Goal: Information Seeking & Learning: Learn about a topic

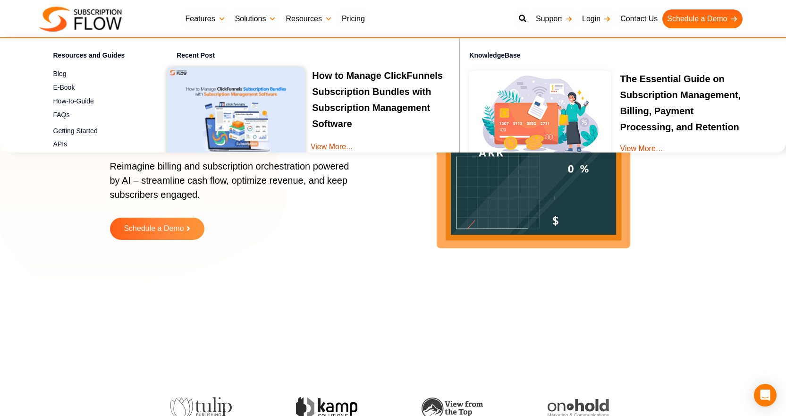
click at [311, 19] on link "Resources" at bounding box center [309, 18] width 56 height 19
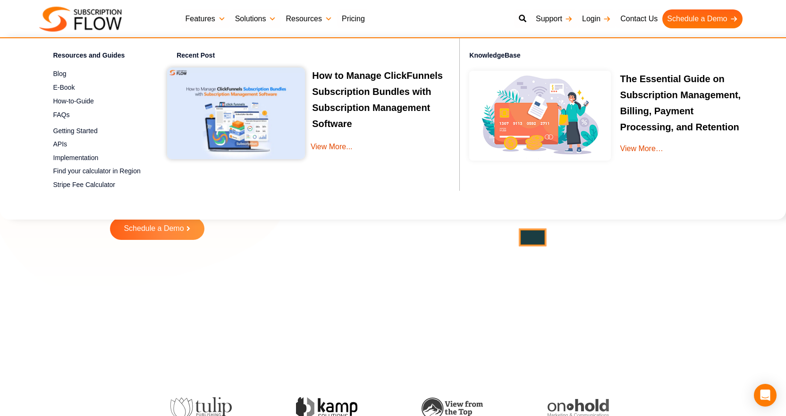
click at [308, 17] on link "Resources" at bounding box center [309, 18] width 56 height 19
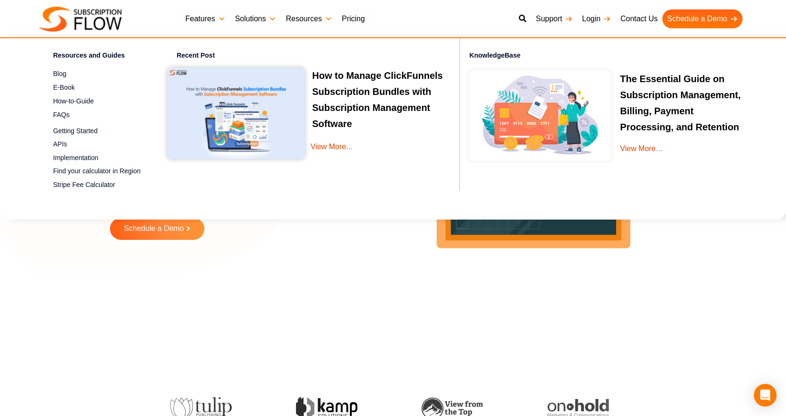
click at [328, 16] on link "Resources" at bounding box center [309, 18] width 56 height 19
click at [325, 16] on link "Resources" at bounding box center [309, 18] width 56 height 19
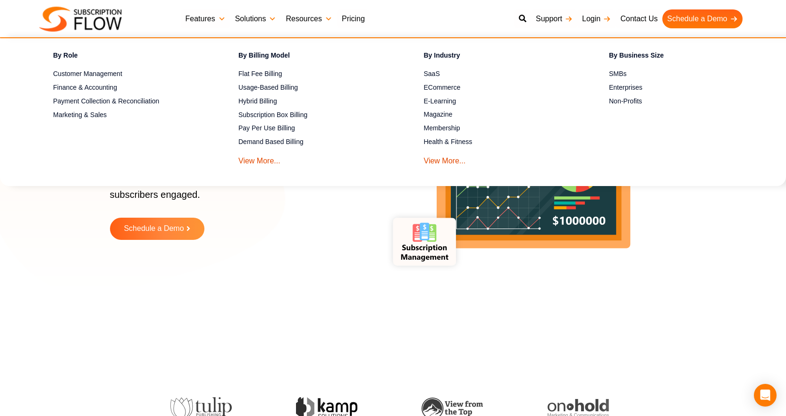
click at [277, 18] on link "Solutions" at bounding box center [255, 18] width 51 height 19
click at [329, 19] on link "Resources" at bounding box center [309, 18] width 56 height 19
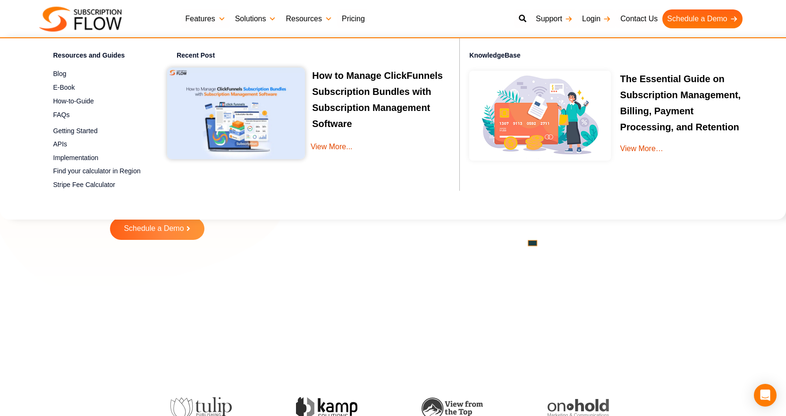
click at [270, 20] on link "Solutions" at bounding box center [255, 18] width 51 height 19
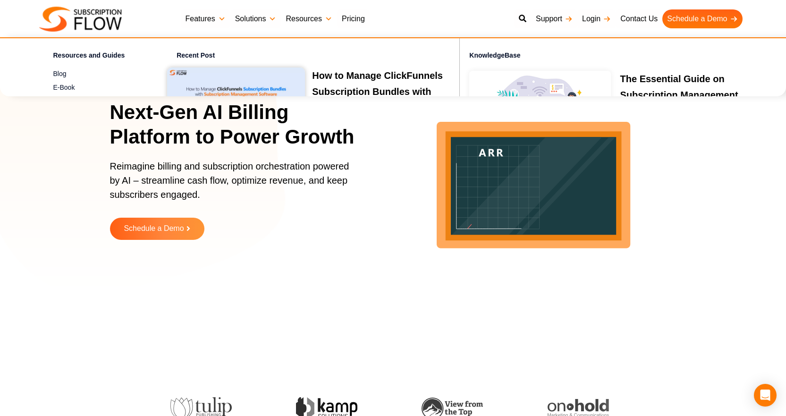
click at [330, 18] on link "Resources" at bounding box center [309, 18] width 56 height 19
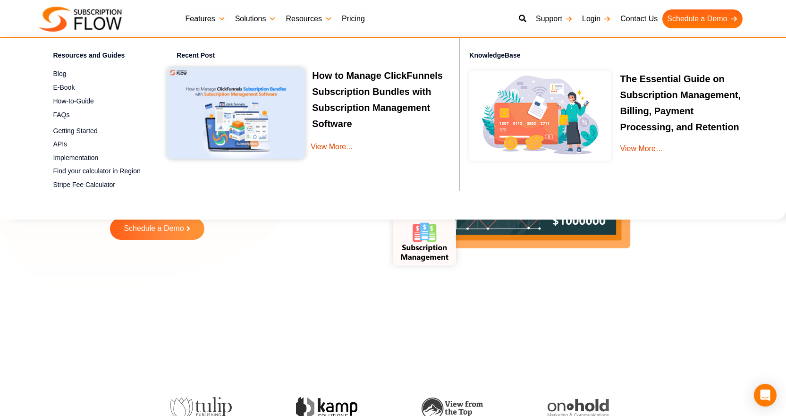
click at [269, 20] on link "Solutions" at bounding box center [255, 18] width 51 height 19
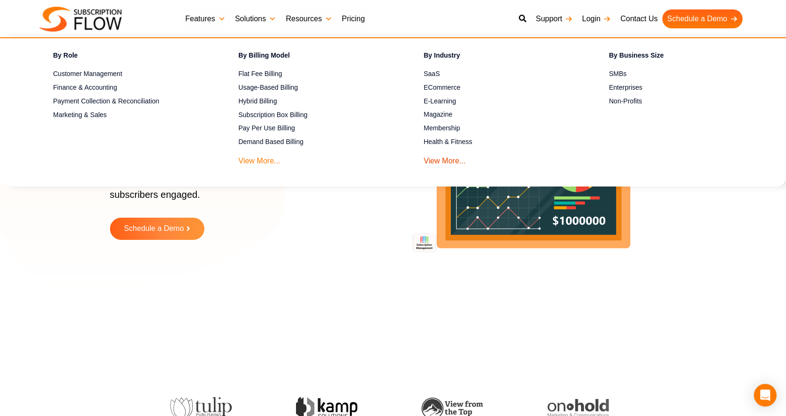
click at [257, 161] on link "View More..." at bounding box center [259, 158] width 42 height 17
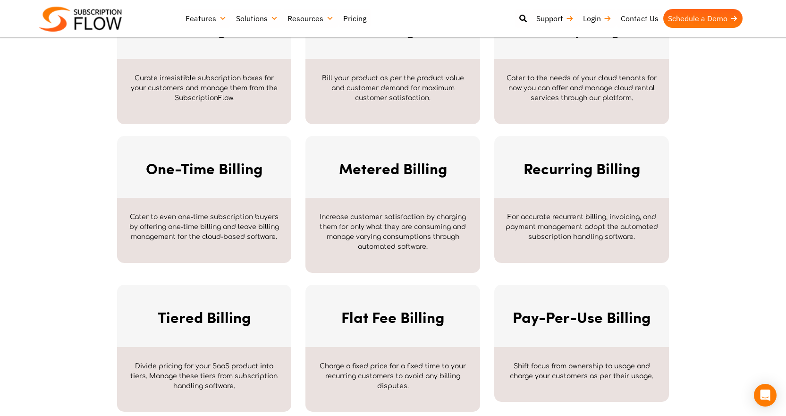
scroll to position [519, 0]
click at [586, 170] on h2 "Recurring Billing" at bounding box center [581, 167] width 151 height 17
click at [589, 222] on p "For accurate recurrent billing, invoicing, and payment management adopt the aut…" at bounding box center [582, 227] width 156 height 30
